Goal: Task Accomplishment & Management: Manage account settings

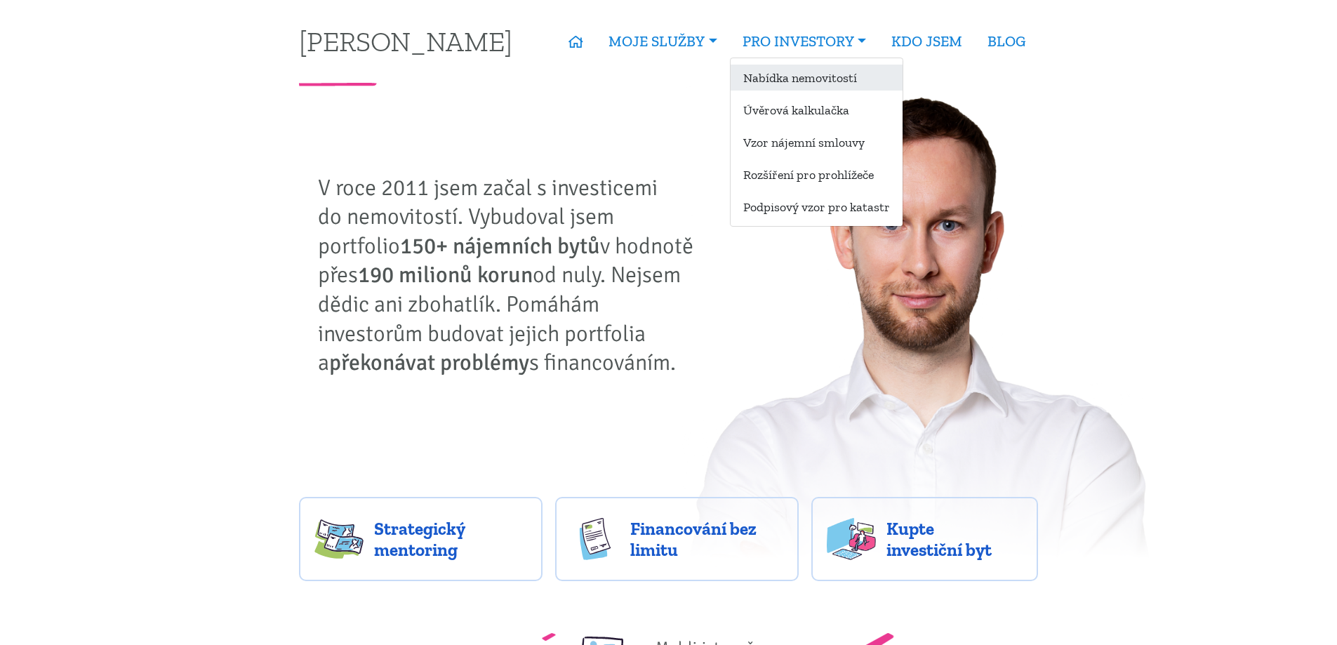
click at [782, 81] on link "Nabídka nemovitostí" at bounding box center [817, 78] width 172 height 26
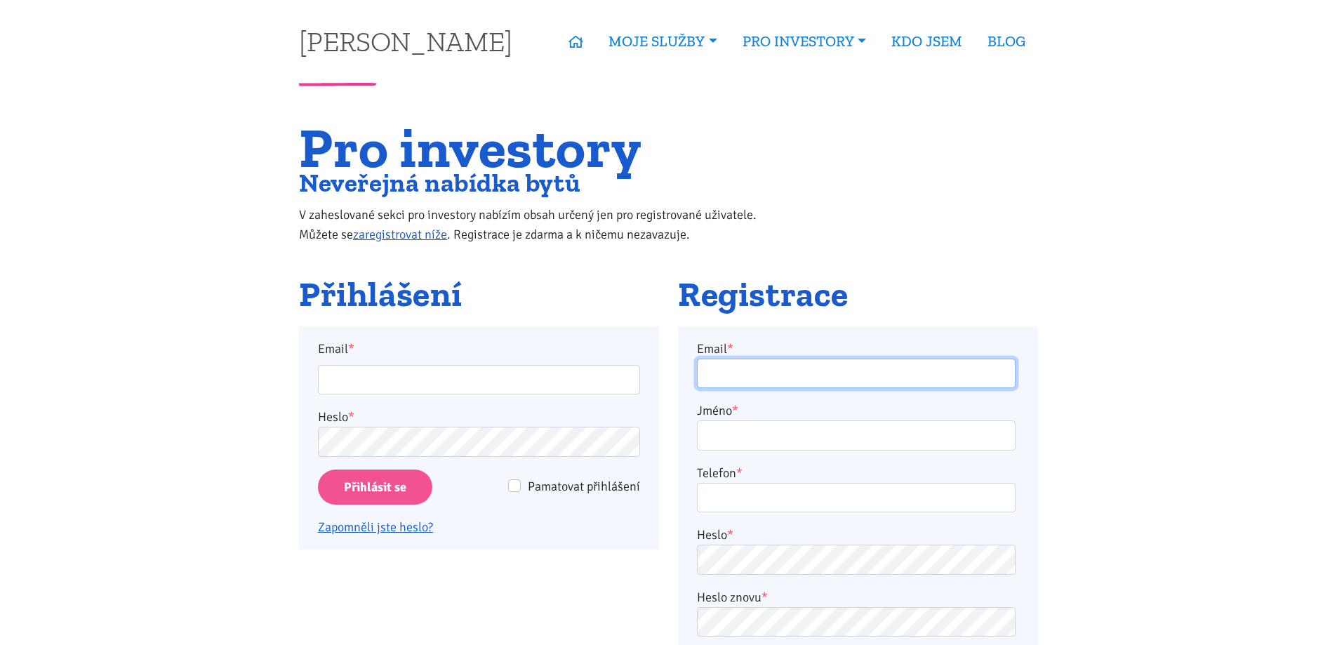
type input "[PERSON_NAME][EMAIL_ADDRESS][DOMAIN_NAME]"
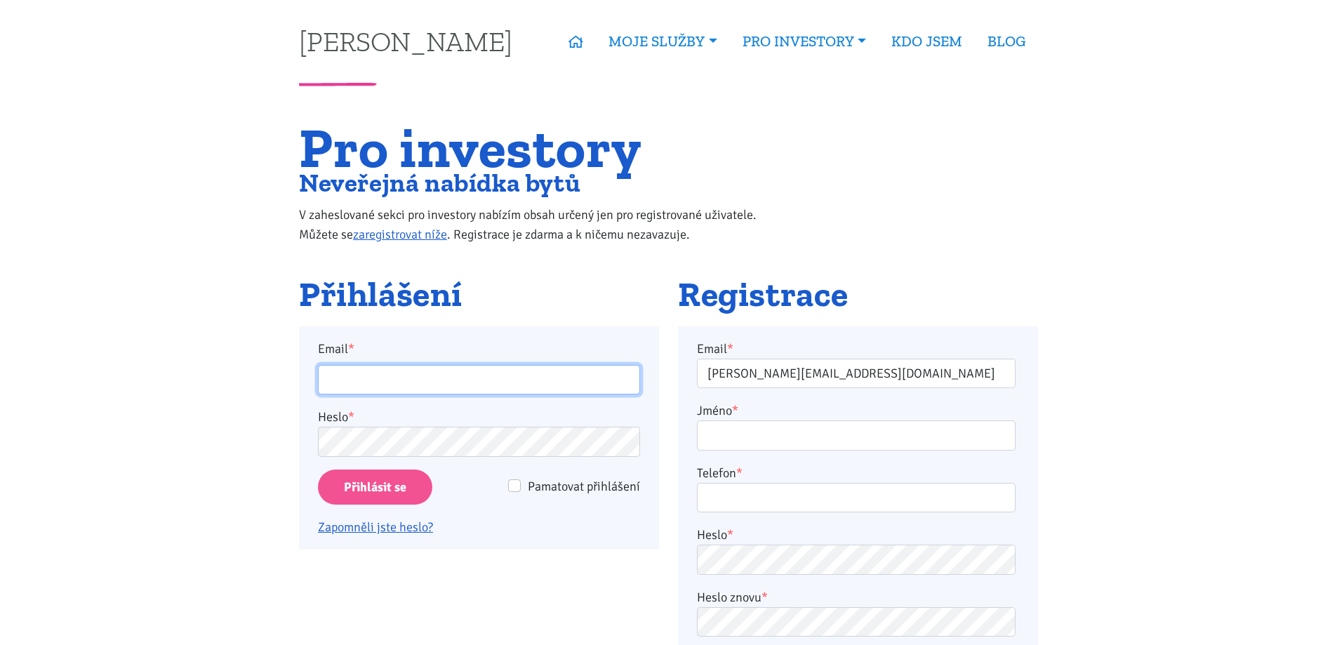
type input "[PERSON_NAME][EMAIL_ADDRESS][DOMAIN_NAME]"
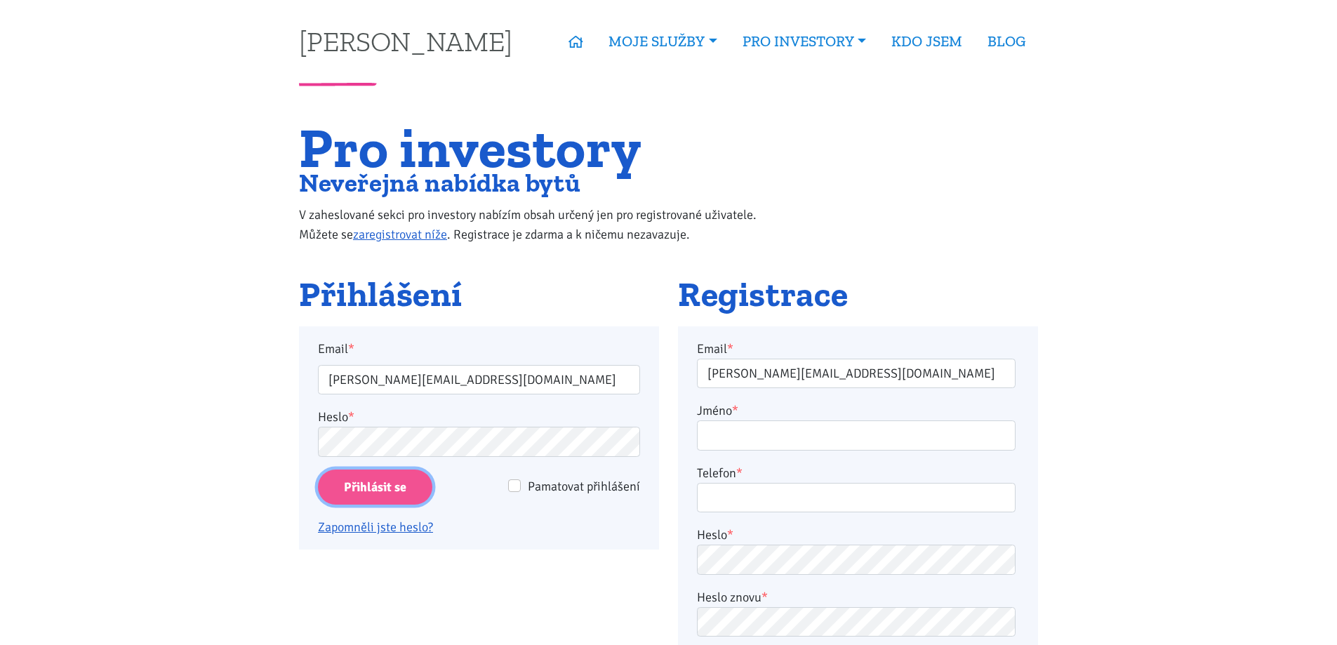
click at [356, 484] on input "Přihlásit se" at bounding box center [375, 487] width 114 height 36
